Goal: Information Seeking & Learning: Check status

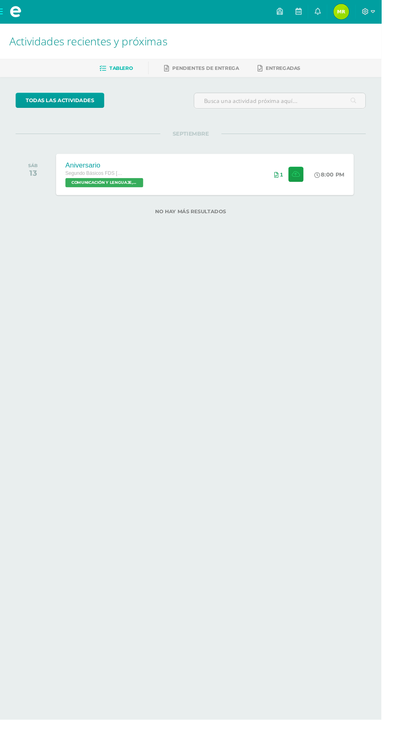
click at [366, 11] on img at bounding box center [358, 12] width 16 height 16
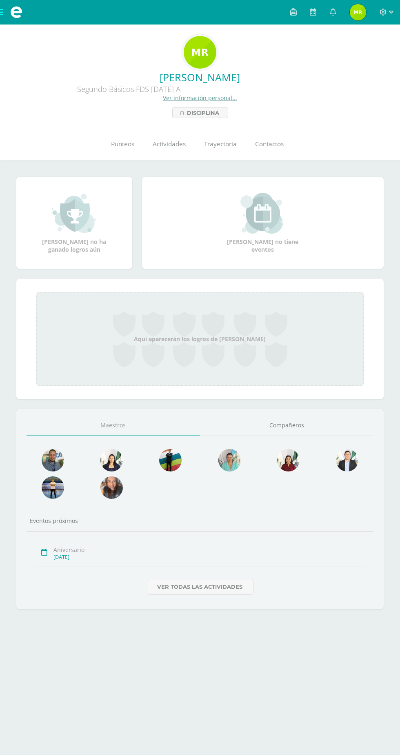
click at [113, 148] on span "Punteos" at bounding box center [123, 144] width 23 height 9
click at [129, 138] on link "Punteos" at bounding box center [123, 144] width 42 height 33
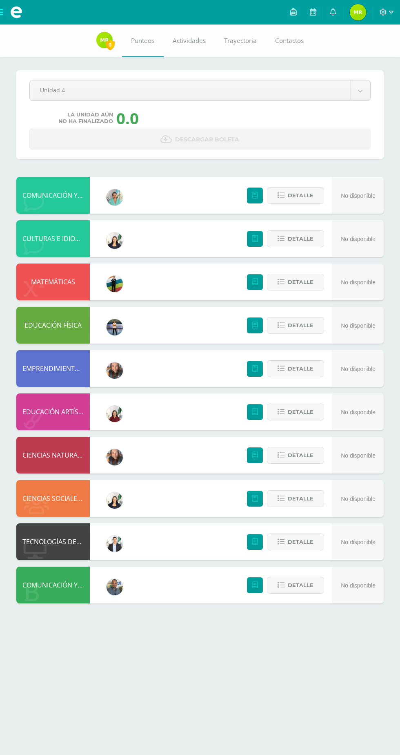
click at [92, 88] on body "Mis cursos Archivos Cerrar panel CIENCIAS NATURALES Segundo Básicos FDS [DATE] …" at bounding box center [200, 310] width 400 height 620
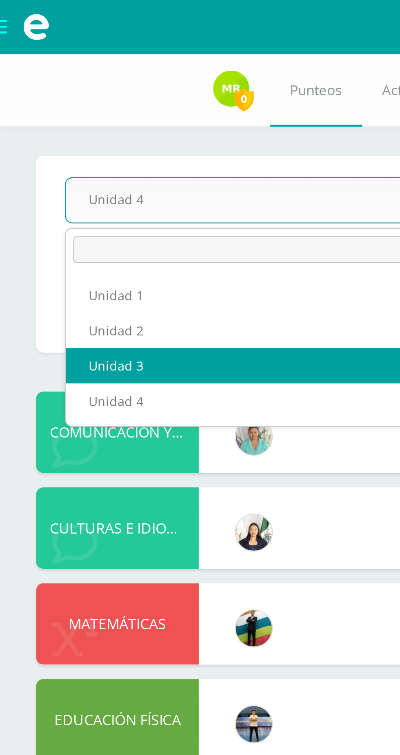
select select "Unidad 3"
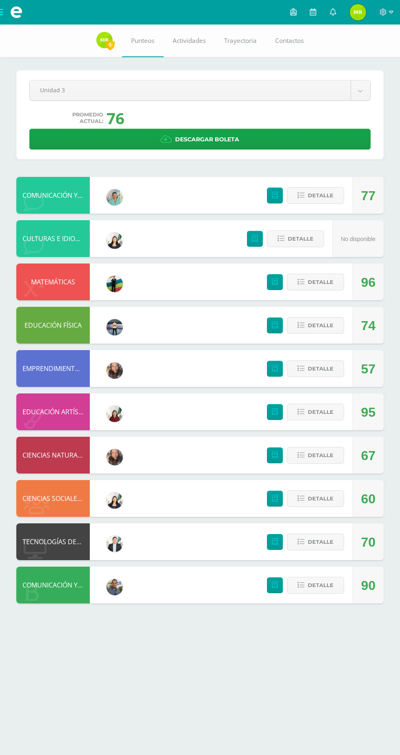
click at [137, 40] on span "Punteos" at bounding box center [142, 40] width 23 height 9
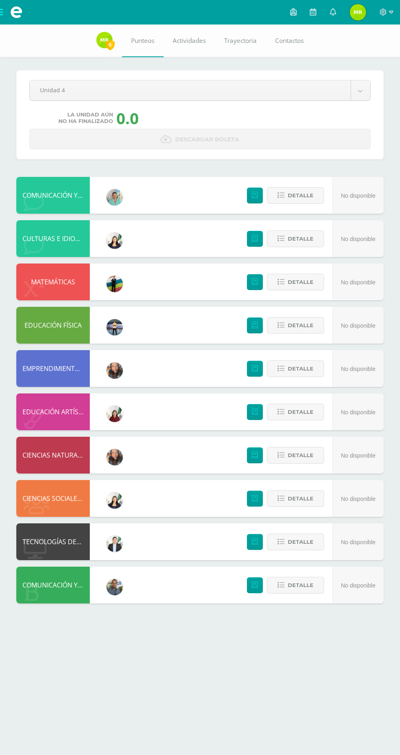
click at [54, 88] on body "Mis cursos Archivos Cerrar panel CIENCIAS NATURALES Segundo Básicos FDS [DATE] …" at bounding box center [200, 310] width 400 height 620
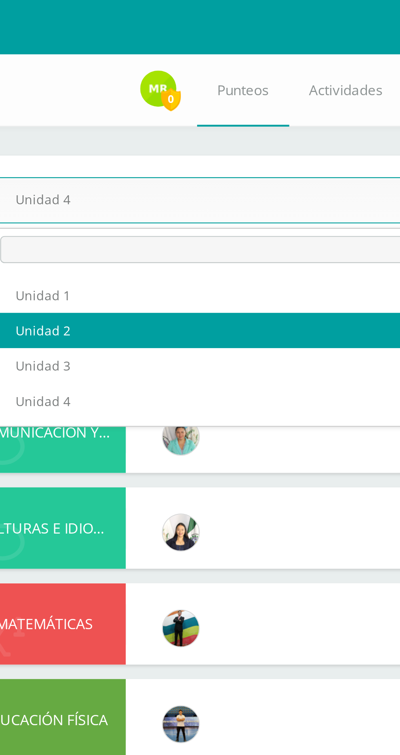
select select "Unidad 2"
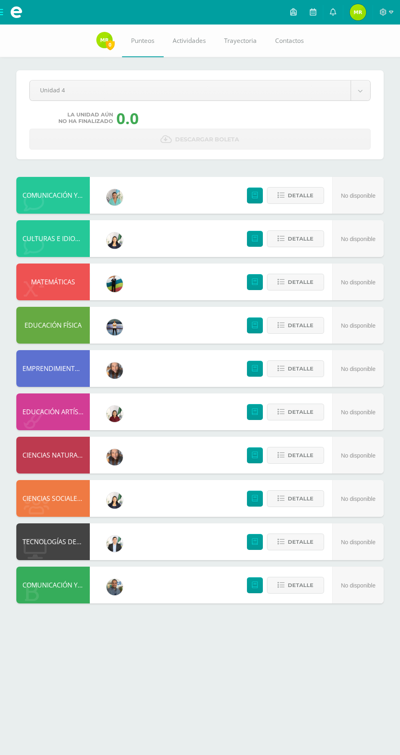
click at [361, 91] on body "Mis cursos Archivos Cerrar panel CIENCIAS NATURALES Segundo Básicos FDS Sábado …" at bounding box center [200, 310] width 400 height 620
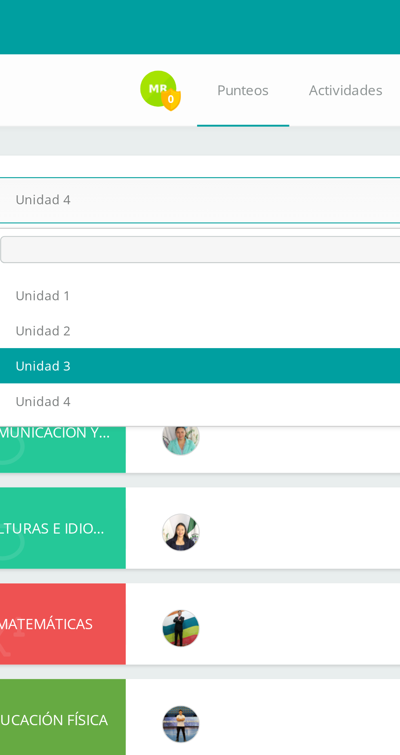
select select "Unidad 3"
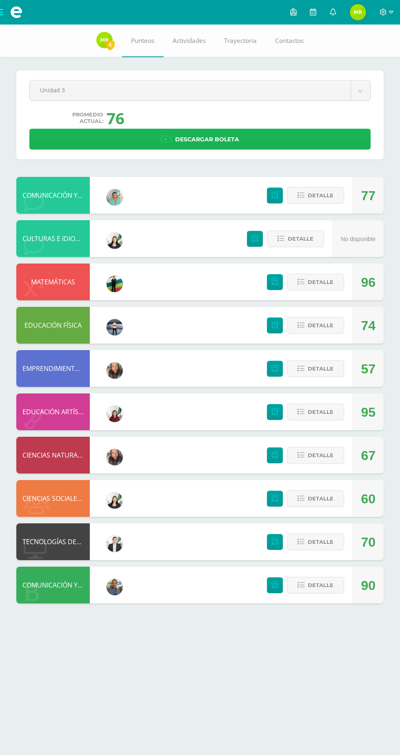
click at [335, 141] on link "Descargar boleta" at bounding box center [199, 139] width 341 height 21
